Goal: Check status: Check status

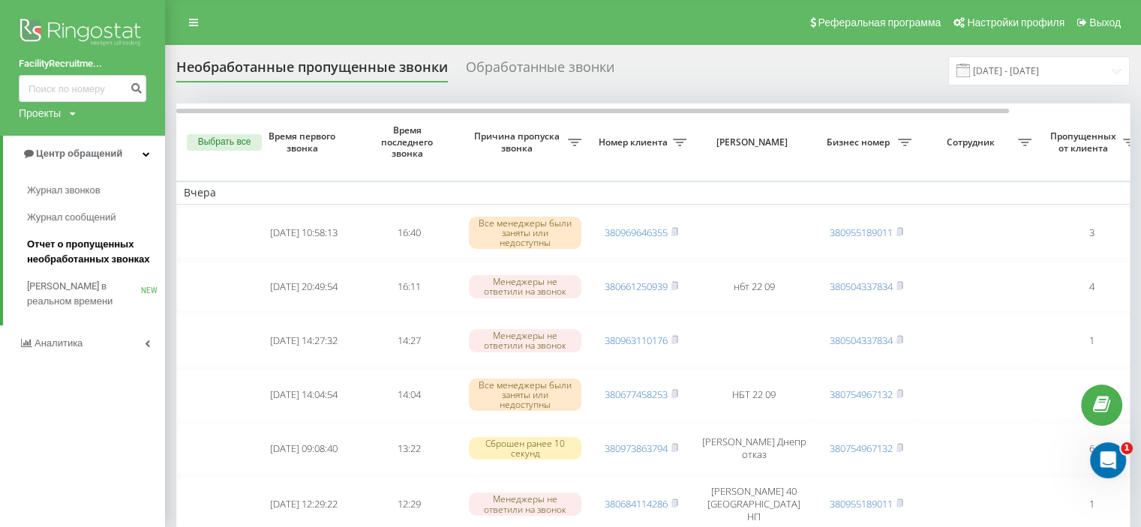
click at [65, 239] on span "Отчет о пропущенных необработанных звонках" at bounding box center [92, 252] width 131 height 30
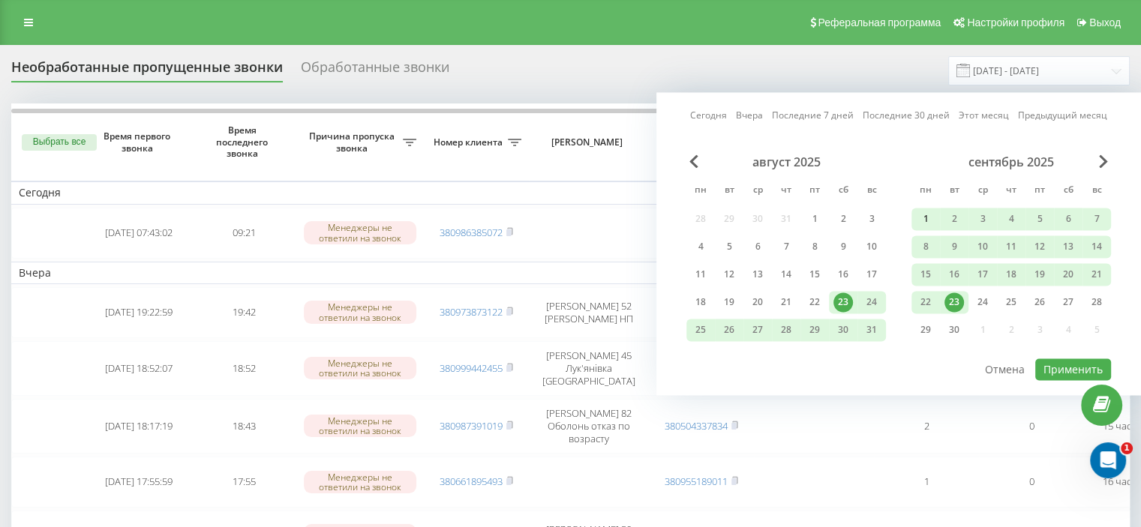
click at [923, 221] on div "1" at bounding box center [926, 219] width 20 height 20
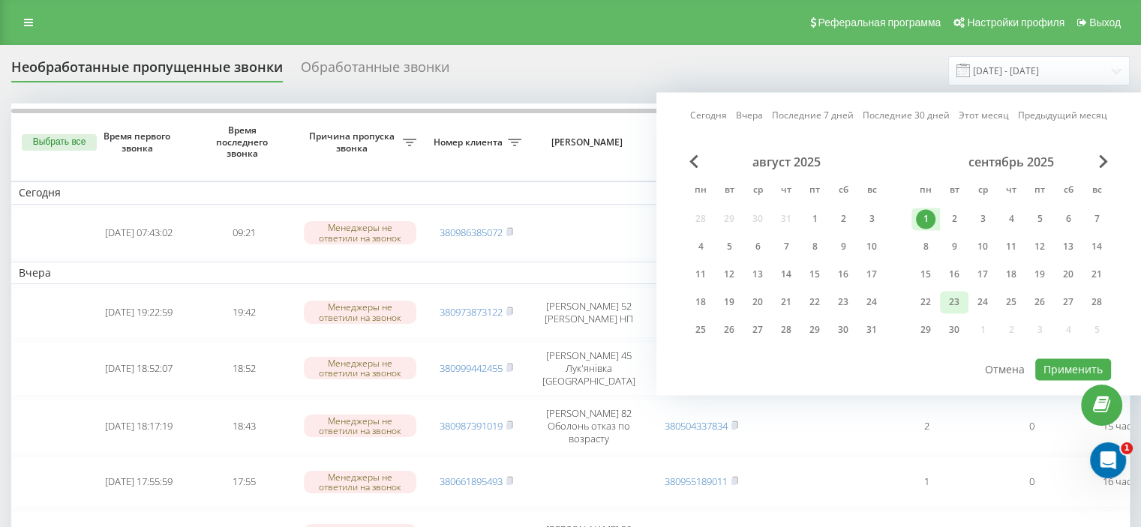
click at [957, 296] on div "23" at bounding box center [954, 303] width 20 height 20
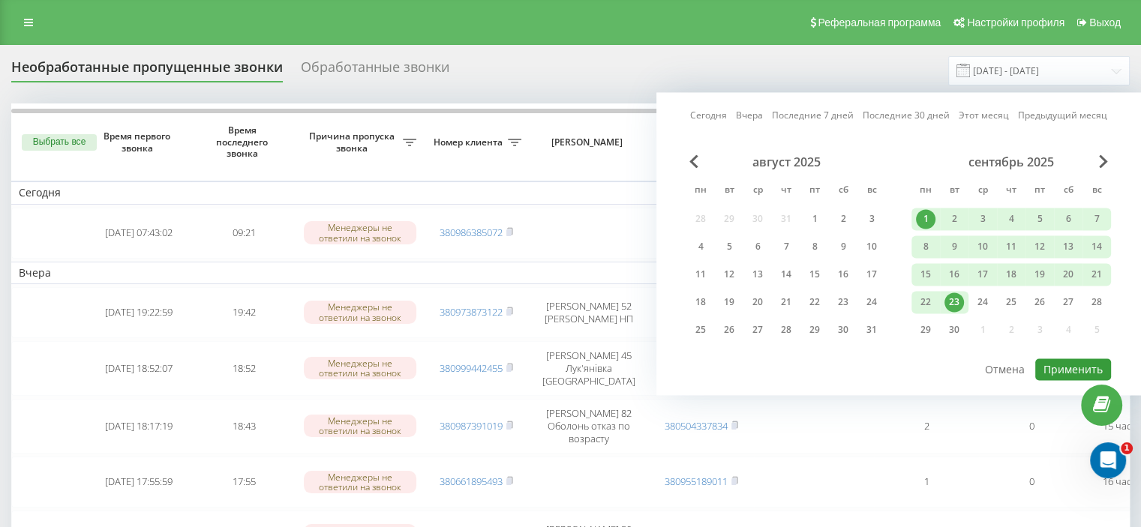
click at [1053, 362] on button "Применить" at bounding box center [1073, 370] width 76 height 22
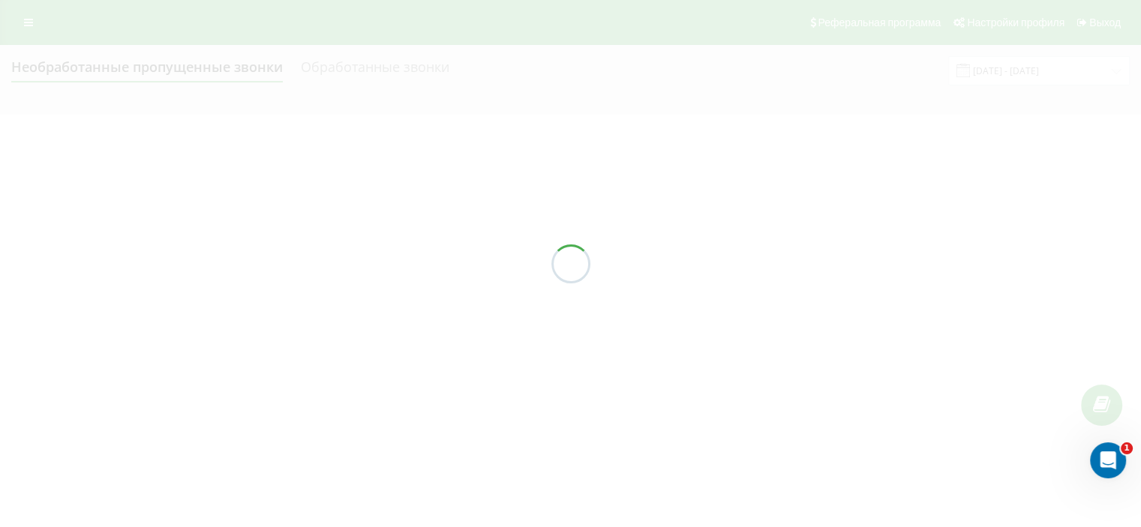
type input "[DATE] - [DATE]"
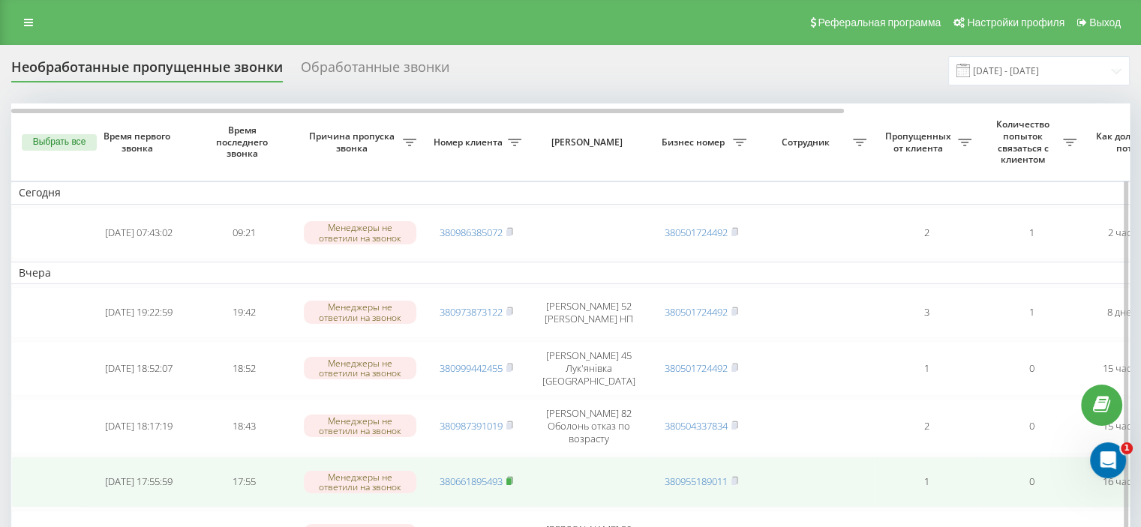
click at [511, 479] on rect at bounding box center [508, 482] width 5 height 7
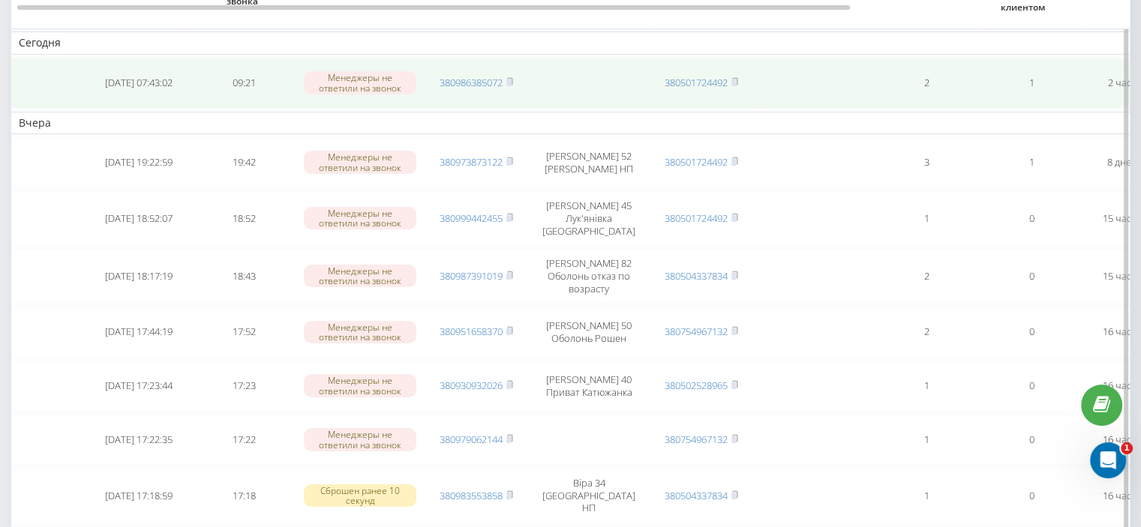
scroll to position [75, 0]
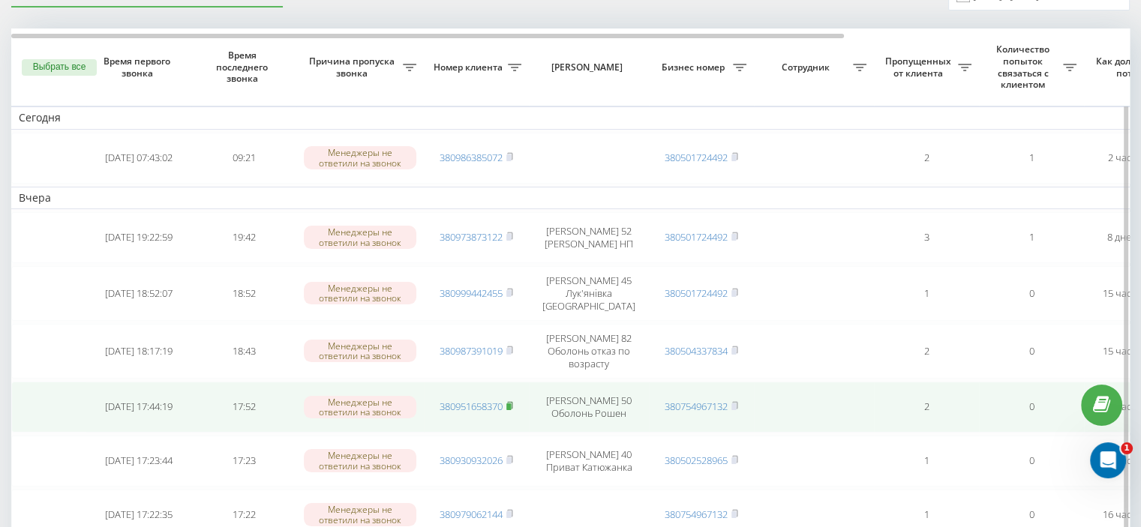
click at [513, 401] on icon at bounding box center [509, 405] width 7 height 9
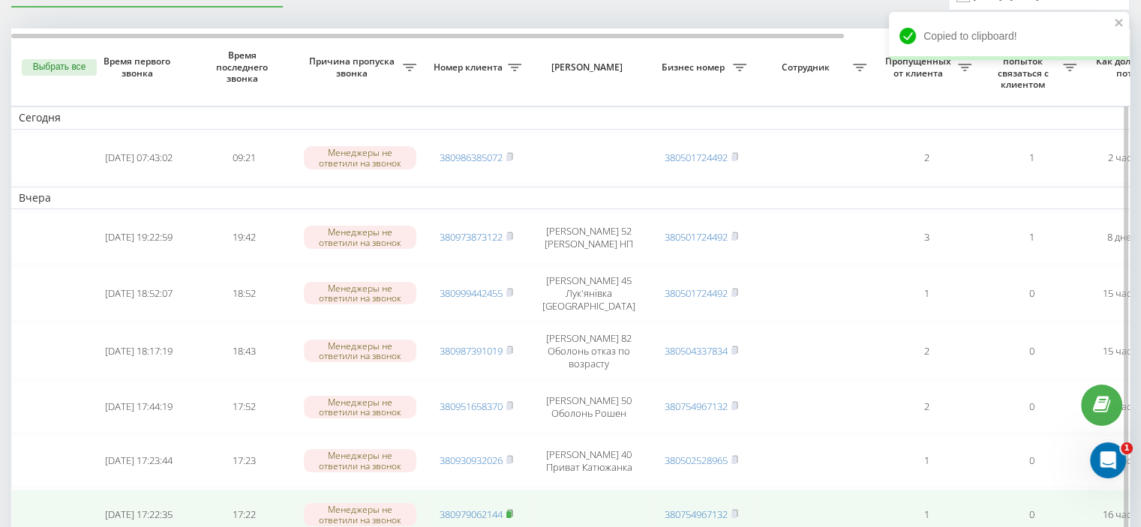
click at [513, 509] on icon at bounding box center [509, 513] width 7 height 9
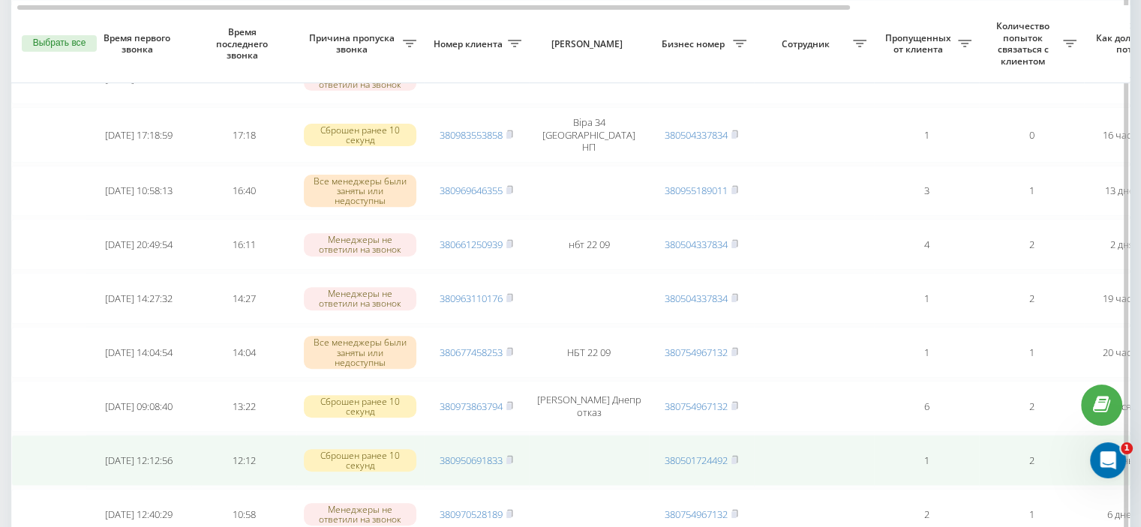
scroll to position [525, 0]
